Goal: Contribute content

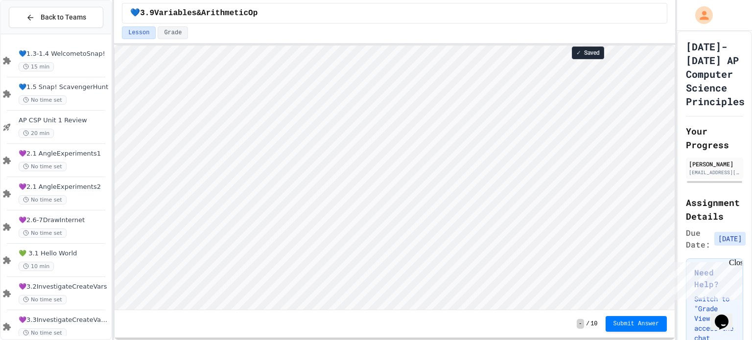
scroll to position [0, 0]
type textarea "*"
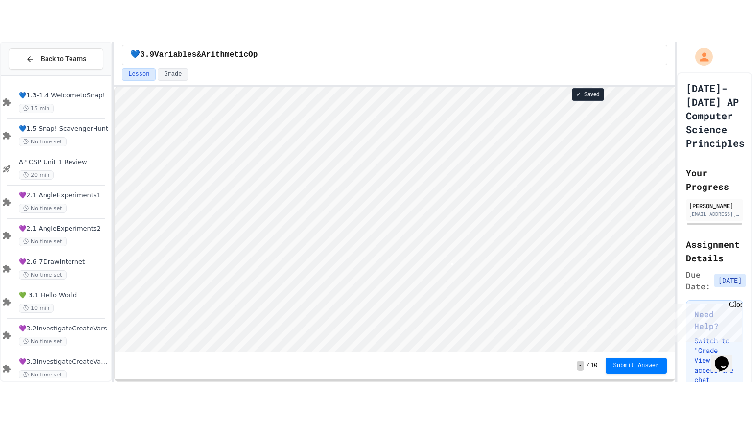
scroll to position [0, 0]
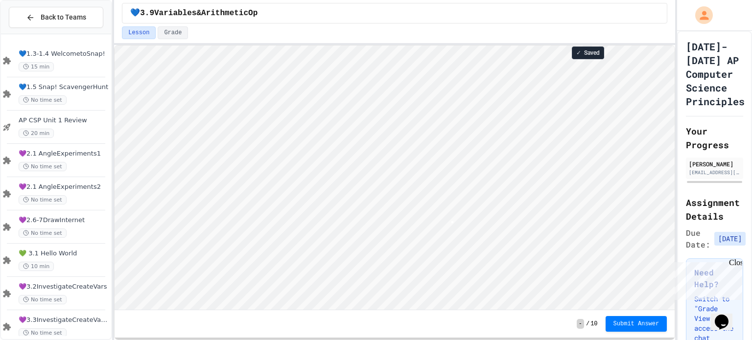
type textarea "*"
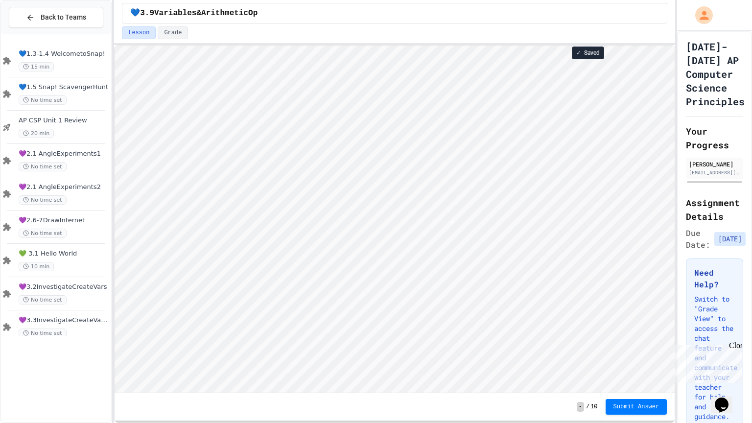
scroll to position [0, 2]
type textarea "*"
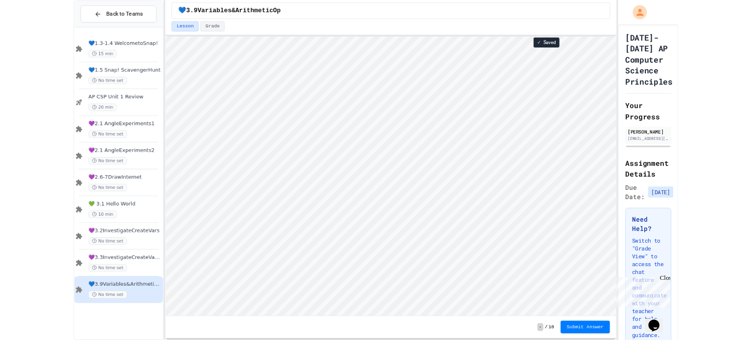
scroll to position [0, 0]
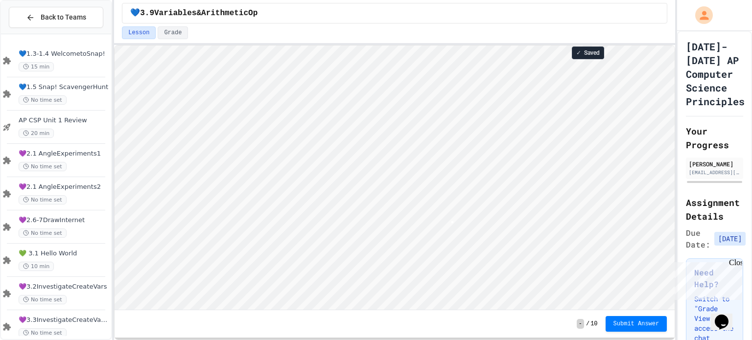
type textarea "*"
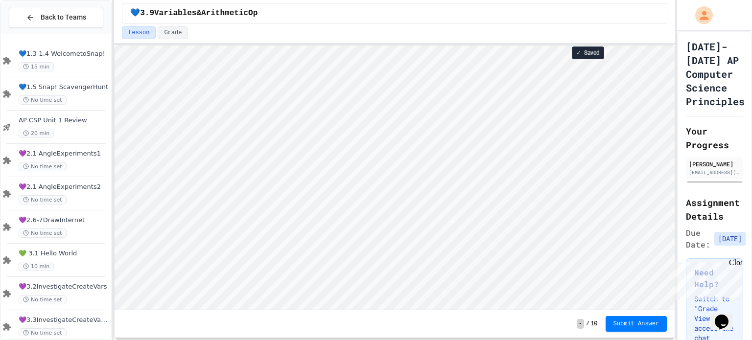
type textarea "*"
type textarea "**"
type textarea "*"
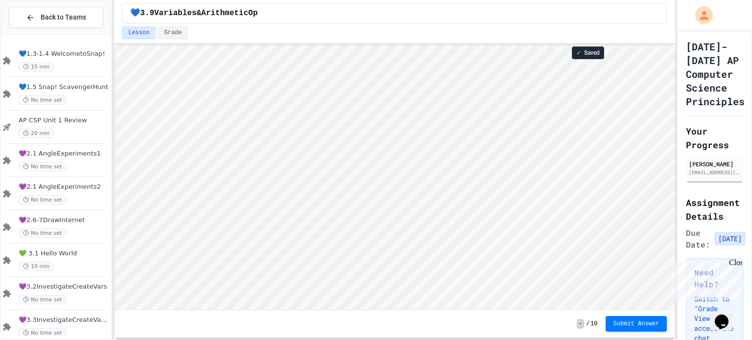
type textarea "*"
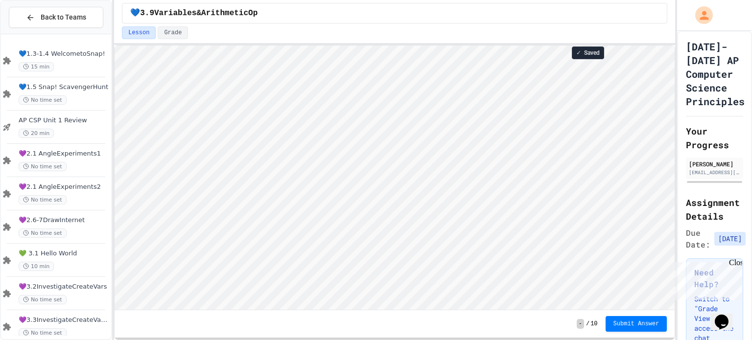
scroll to position [0, 0]
